Goal: Information Seeking & Learning: Find specific fact

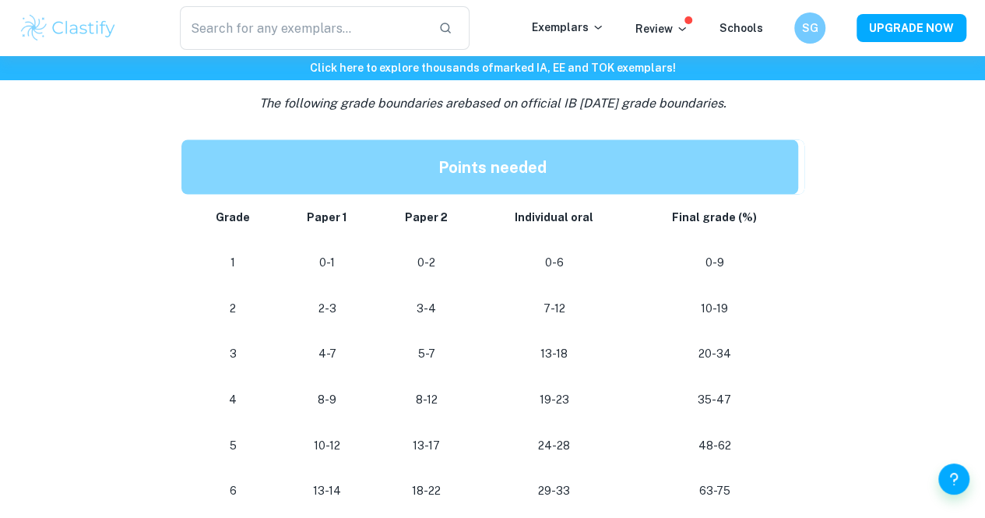
scroll to position [1434, 0]
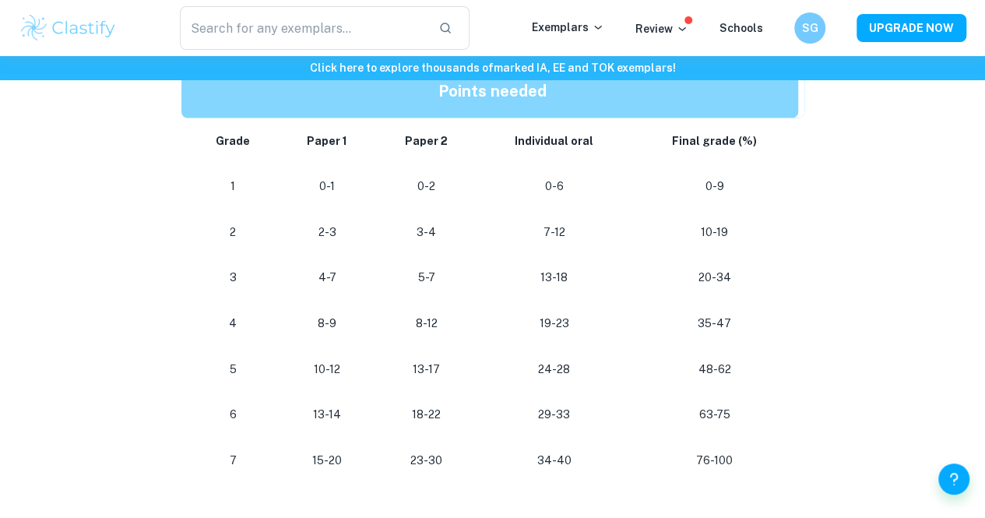
click at [521, 300] on td "13-18" at bounding box center [553, 277] width 154 height 46
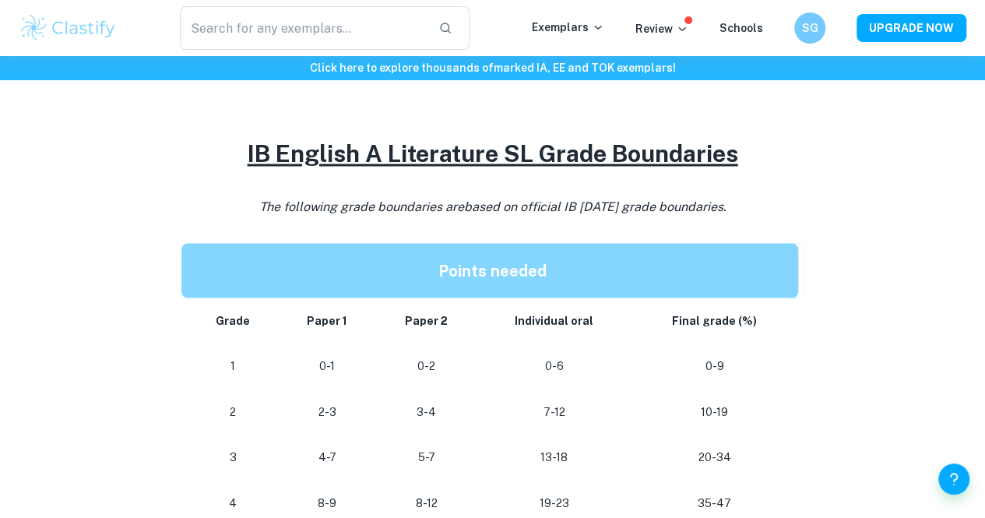
scroll to position [1256, 0]
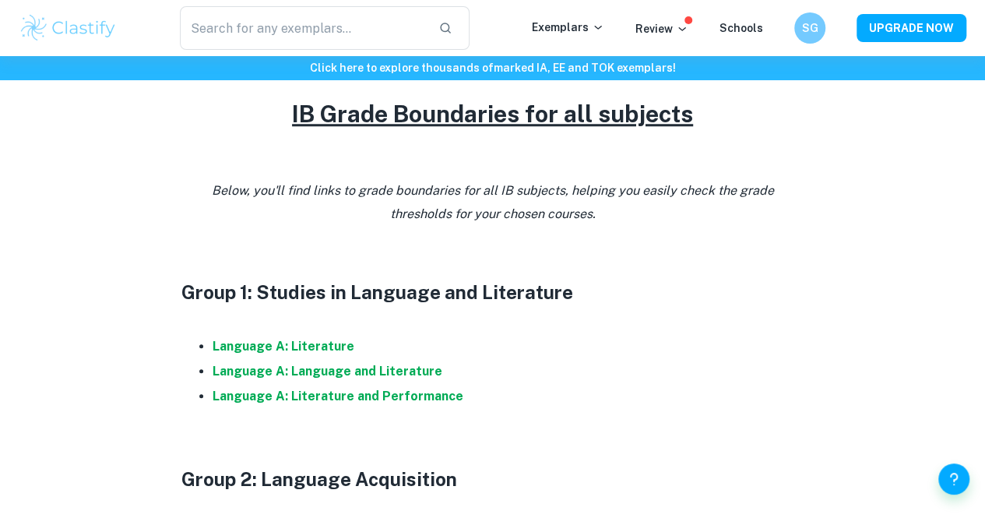
scroll to position [874, 0]
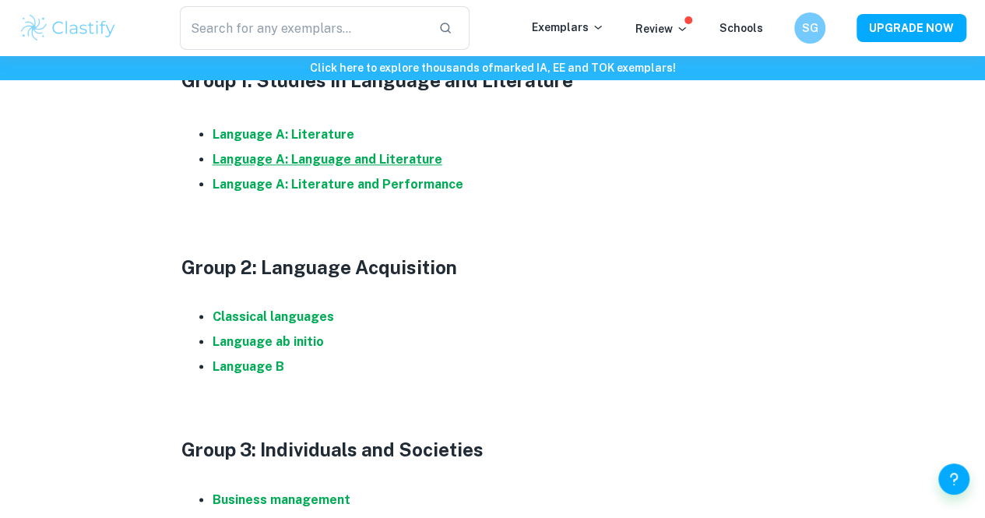
click at [332, 167] on strong "Language A: Language and Literature" at bounding box center [327, 159] width 230 height 15
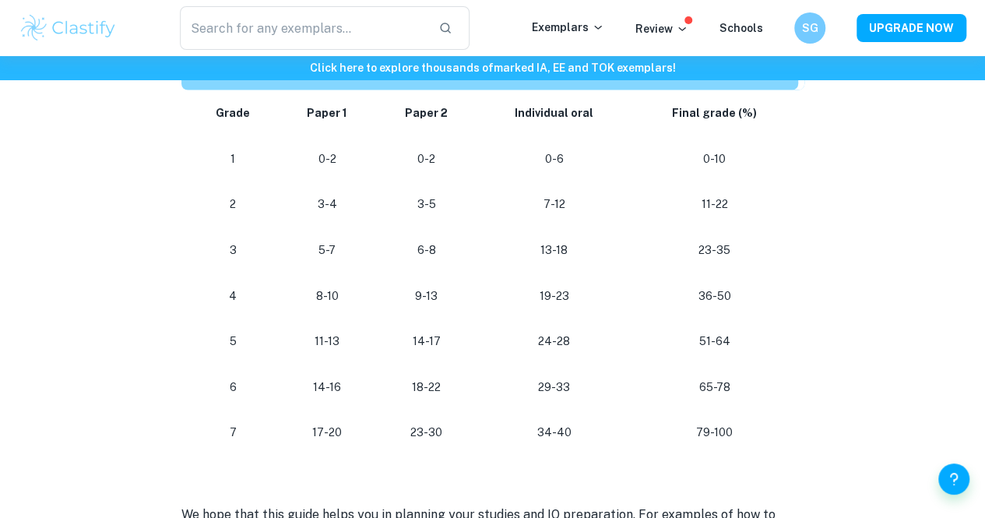
scroll to position [1578, 0]
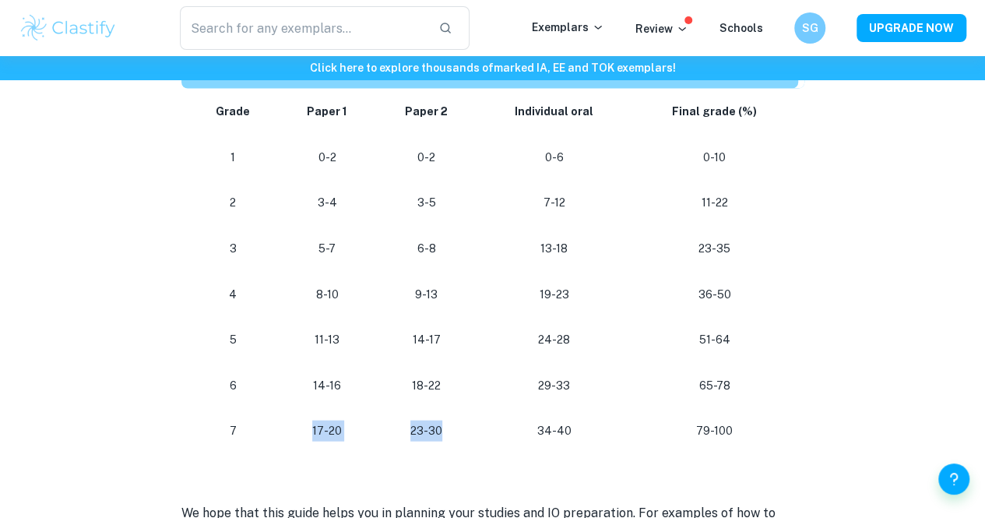
drag, startPoint x: 301, startPoint y: 440, endPoint x: 448, endPoint y: 468, distance: 149.0
click at [448, 454] on tr "7 17-20 23-30 34-40 79-100" at bounding box center [492, 431] width 623 height 46
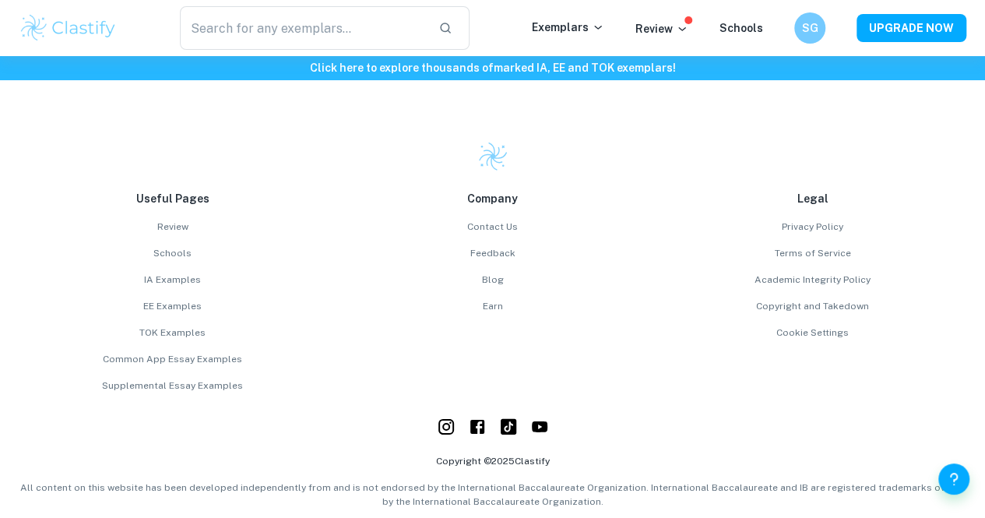
scroll to position [2311, 0]
